Goal: Information Seeking & Learning: Compare options

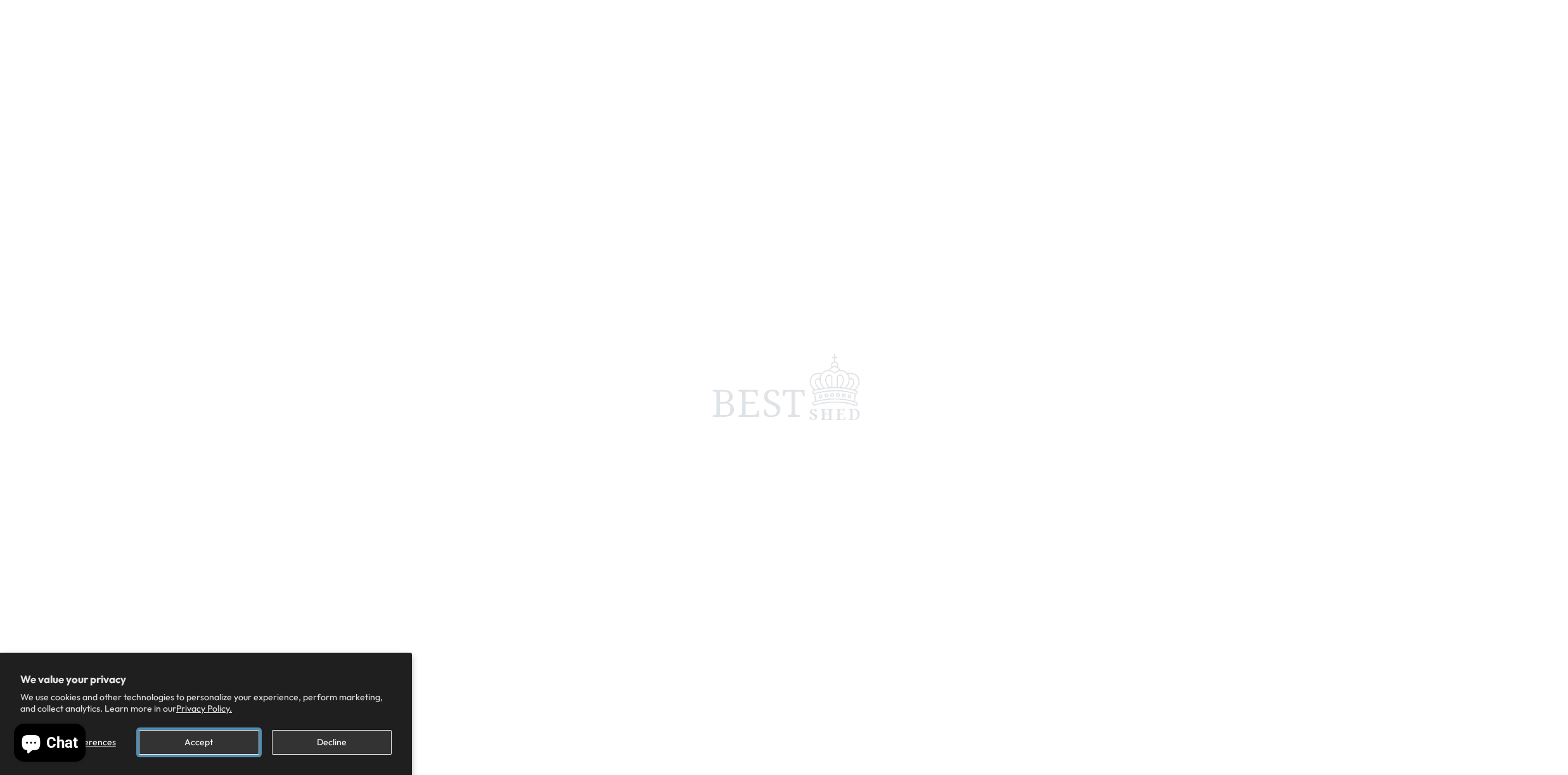
click at [229, 741] on button "Accept" at bounding box center [199, 742] width 120 height 25
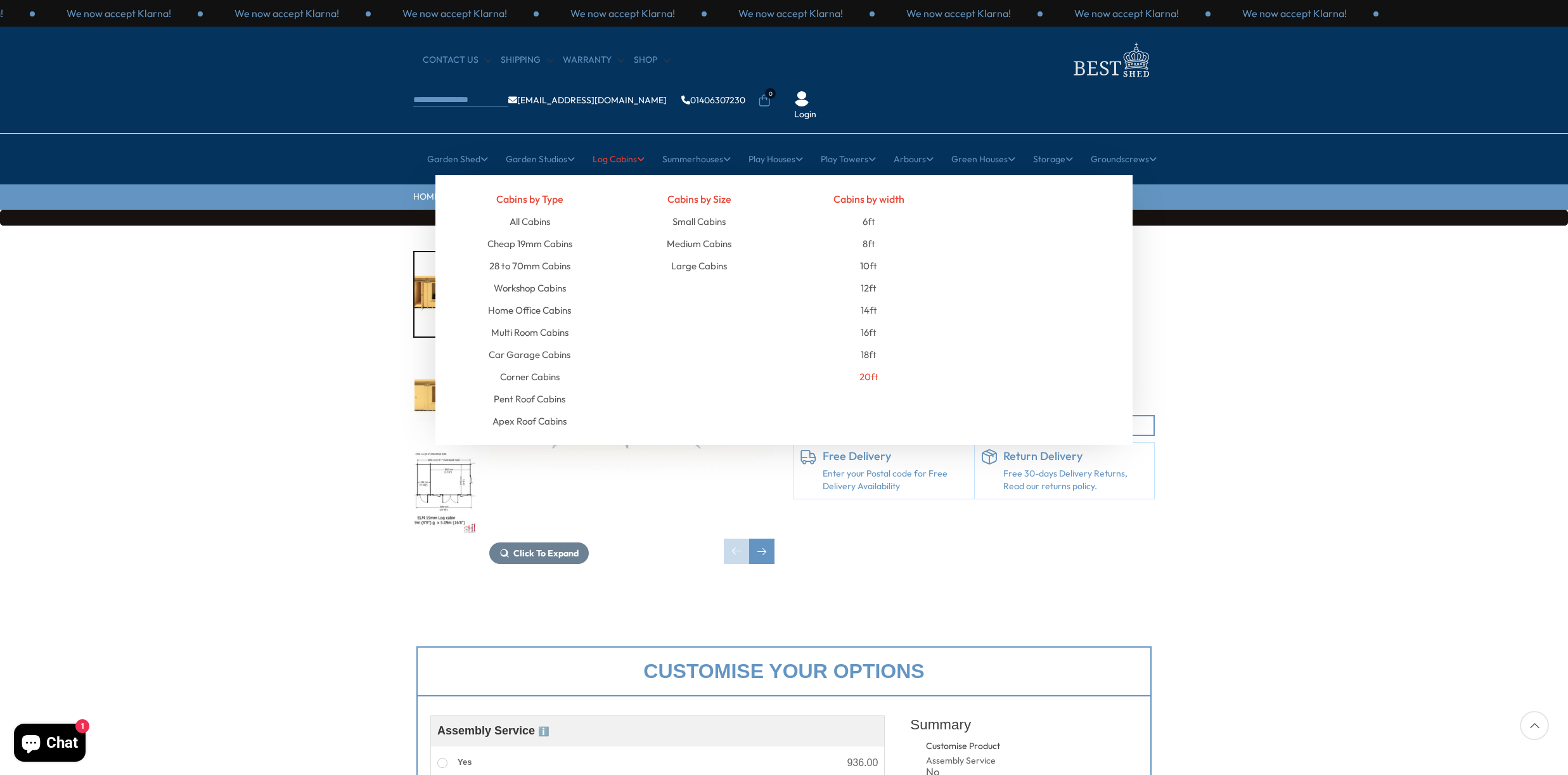
click at [875, 366] on link "20ft" at bounding box center [868, 377] width 19 height 22
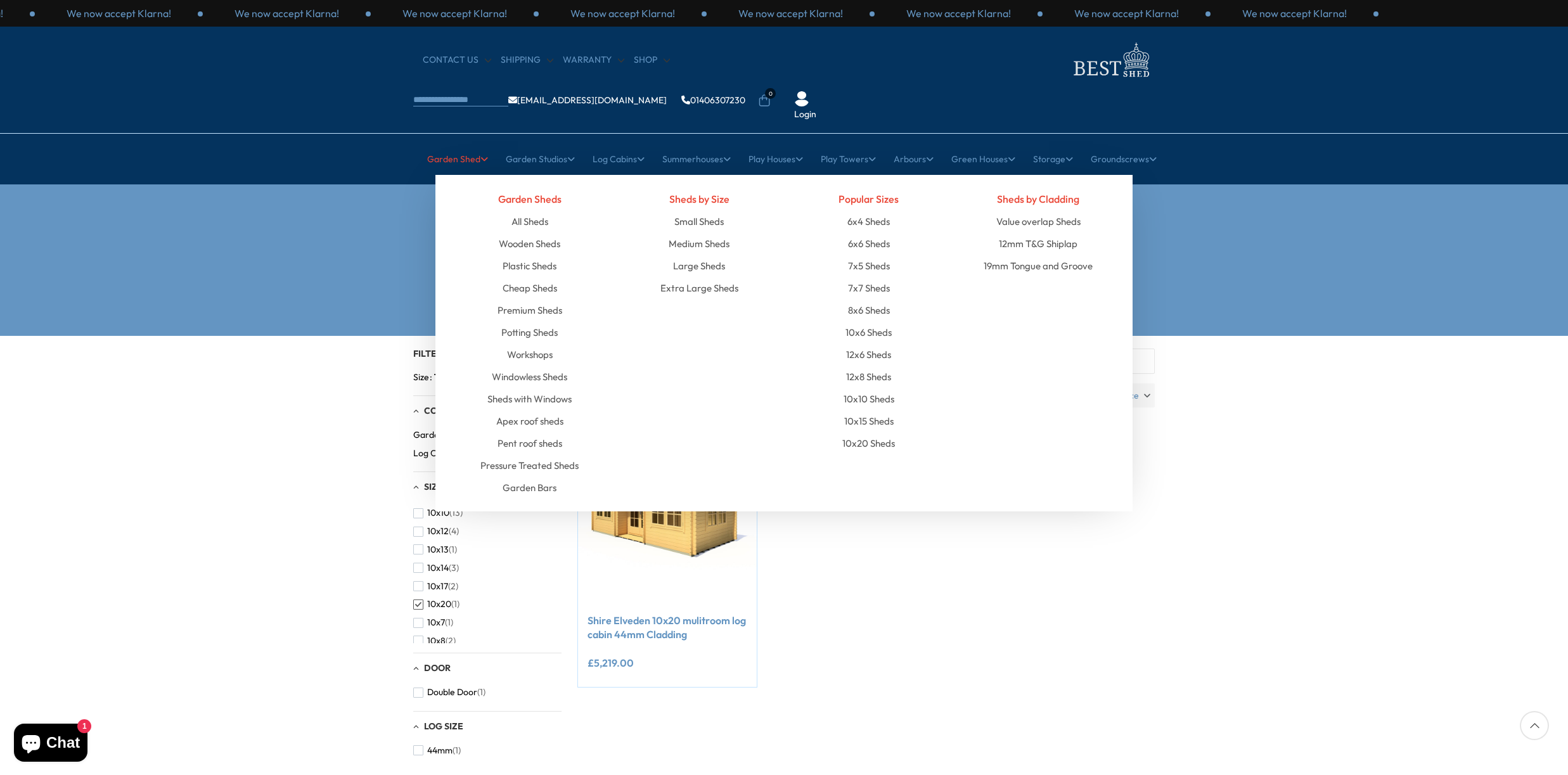
click at [453, 143] on link "Garden Shed" at bounding box center [458, 159] width 61 height 32
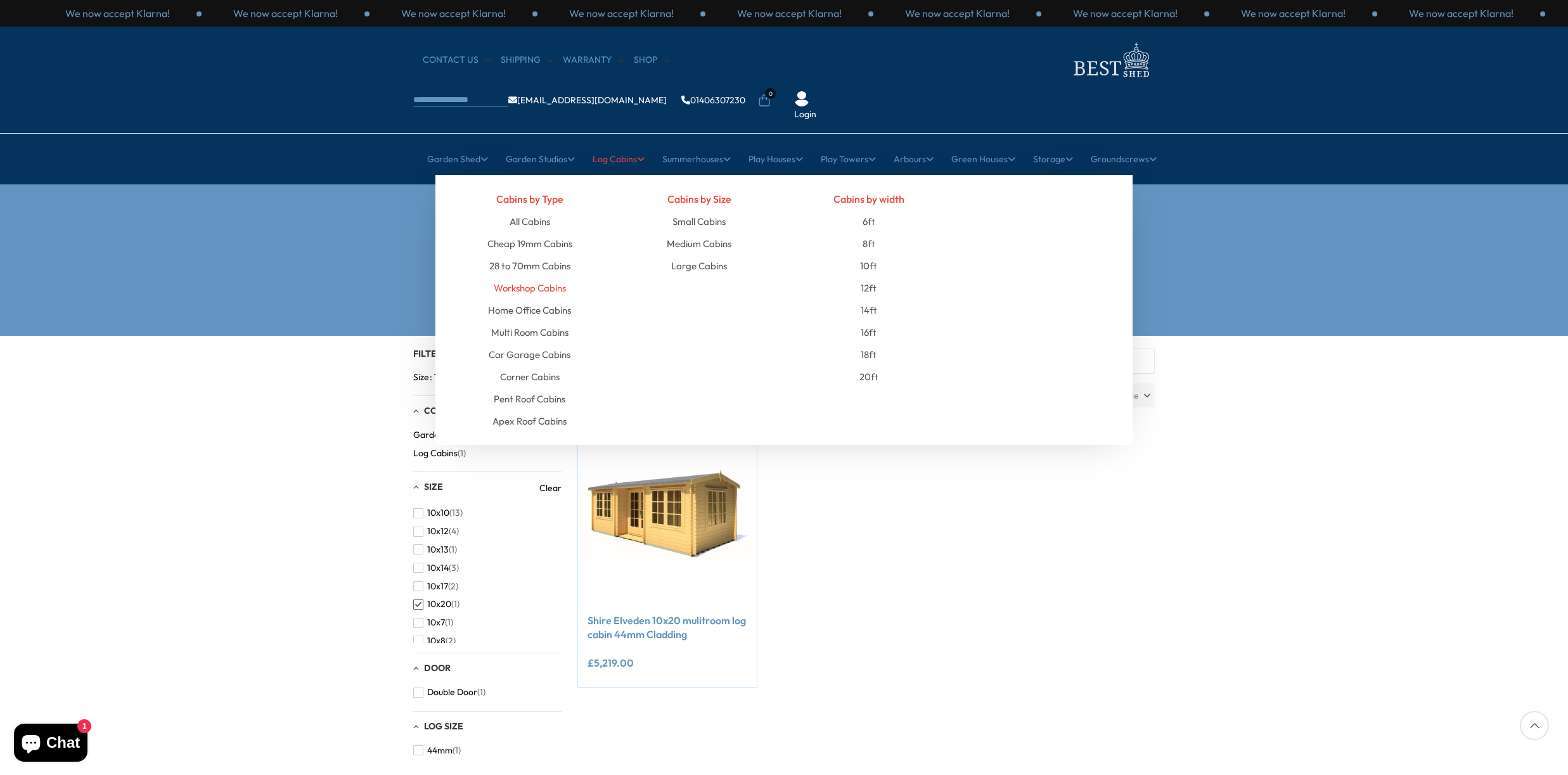
click at [547, 277] on link "Workshop Cabins" at bounding box center [530, 288] width 72 height 22
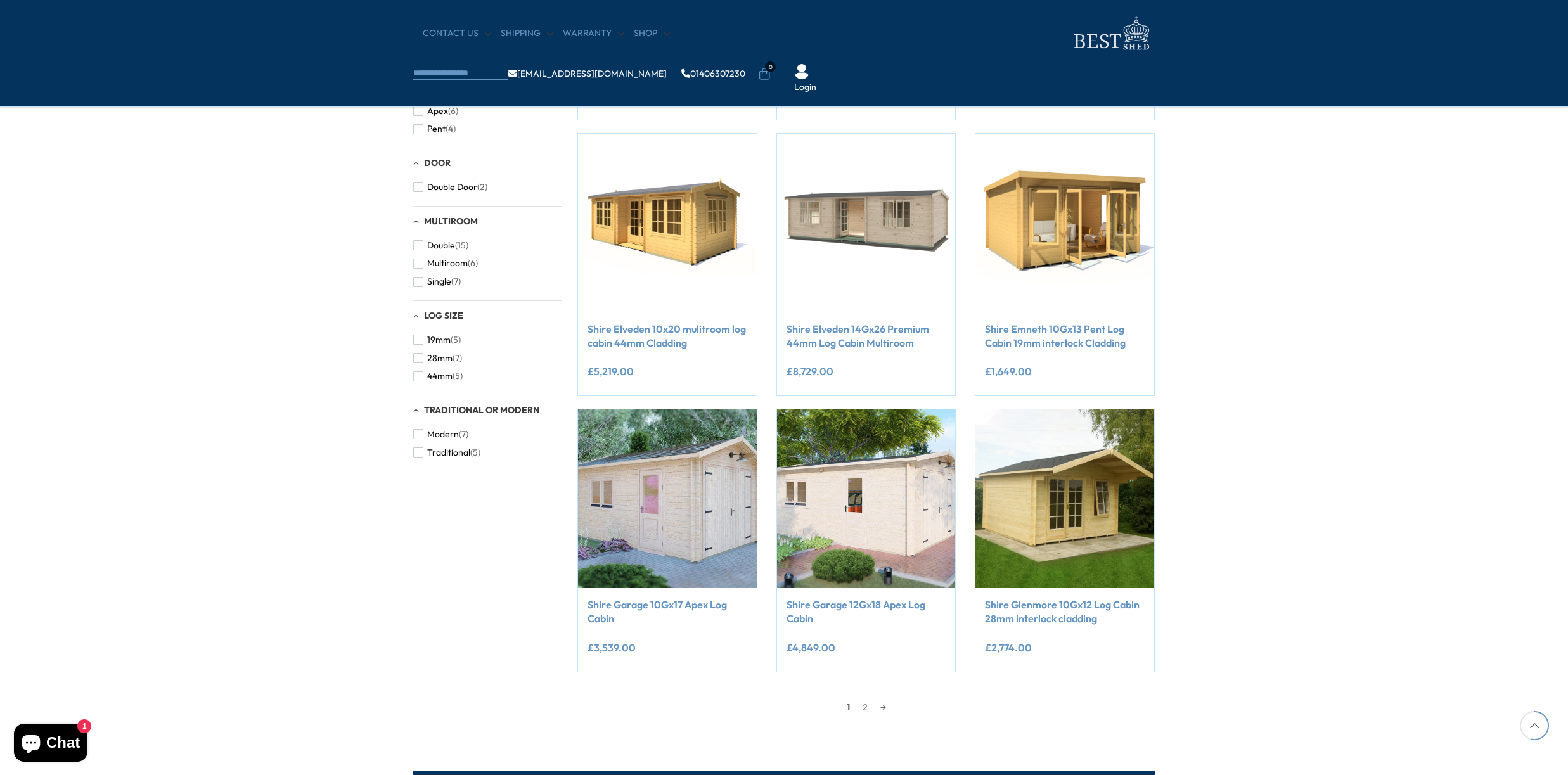
scroll to position [760, 0]
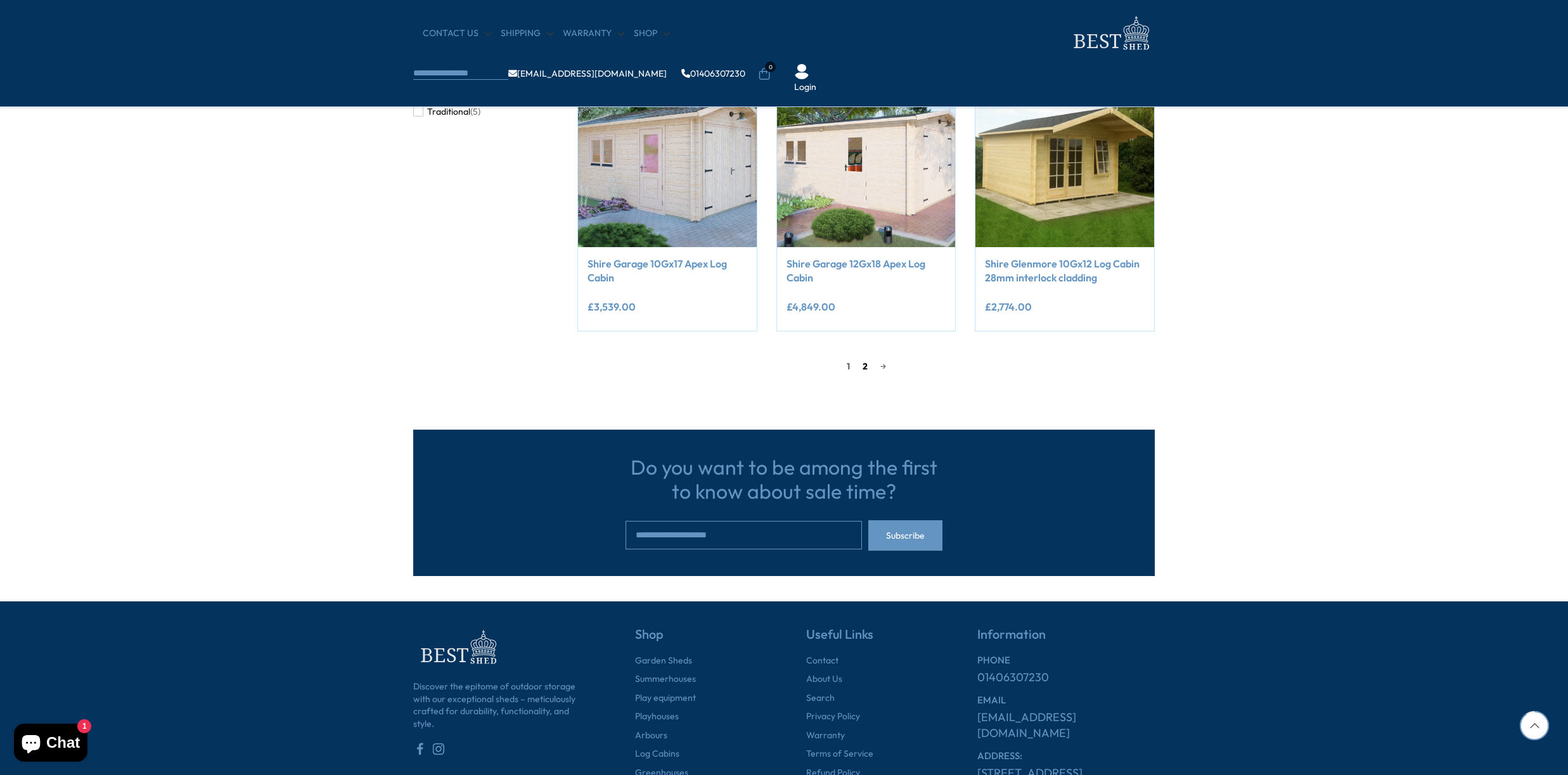
click at [859, 367] on link "2" at bounding box center [865, 366] width 17 height 19
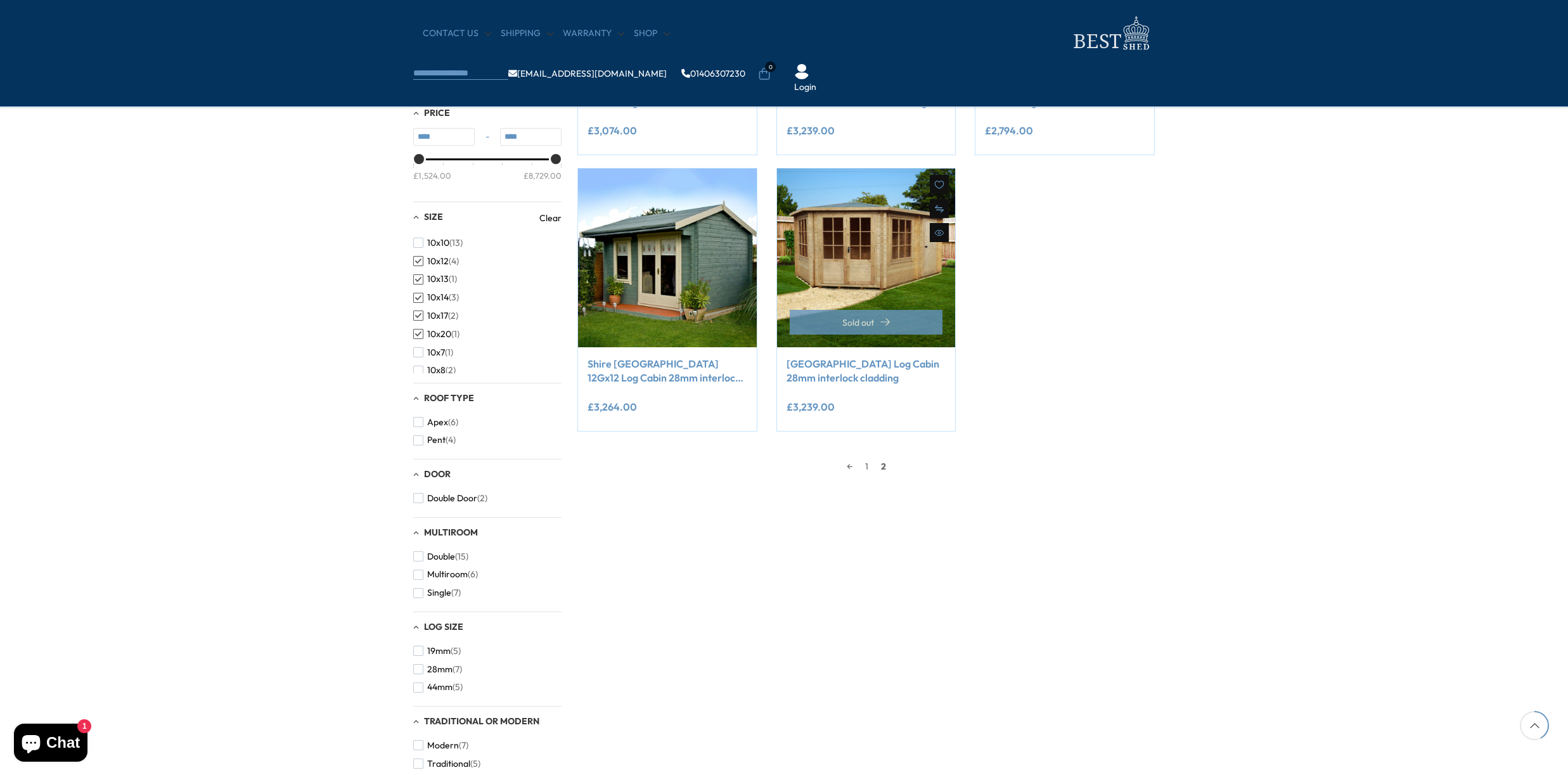
scroll to position [432, 0]
